Goal: Download file/media

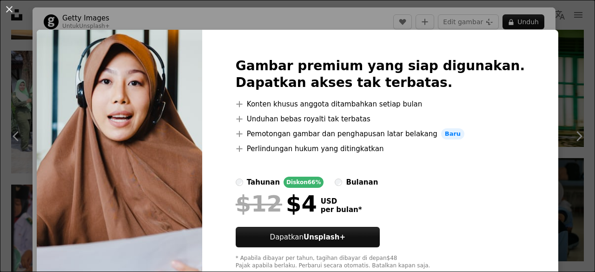
scroll to position [1952, 0]
click at [284, 20] on div "An X shape Gambar premium yang siap digunakan. Dapatkan akses tak terbatas. A p…" at bounding box center [297, 136] width 595 height 272
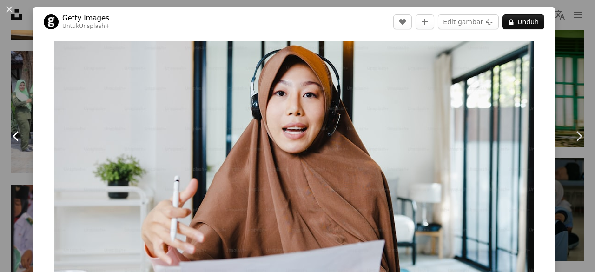
click at [0, 103] on link "Chevron left" at bounding box center [16, 136] width 33 height 89
click at [17, 72] on div "An X shape Chevron left Chevron right Getty Images Untuk Unsplash+ A heart A pl…" at bounding box center [297, 136] width 595 height 272
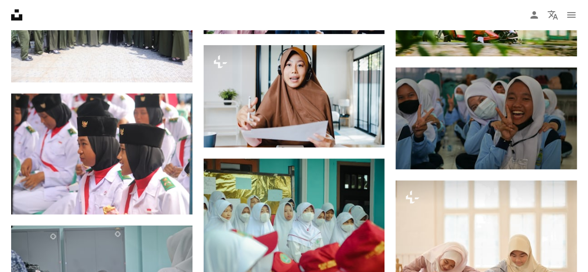
scroll to position [2091, 0]
